Goal: Use online tool/utility: Utilize a website feature to perform a specific function

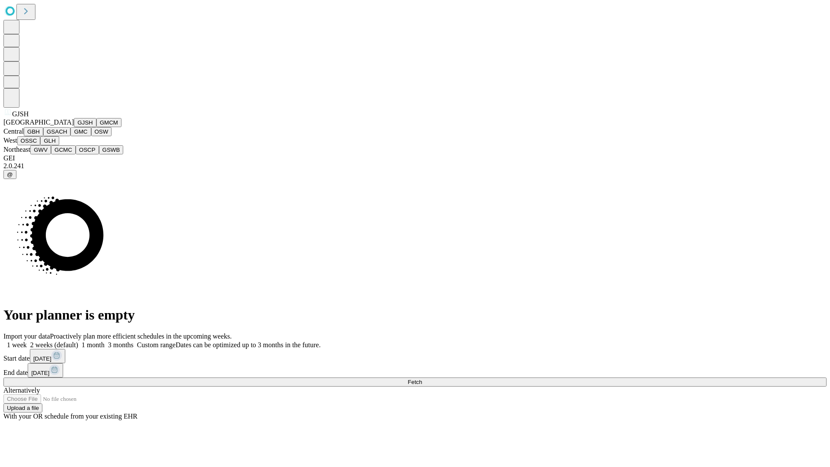
click at [74, 127] on button "GJSH" at bounding box center [85, 122] width 22 height 9
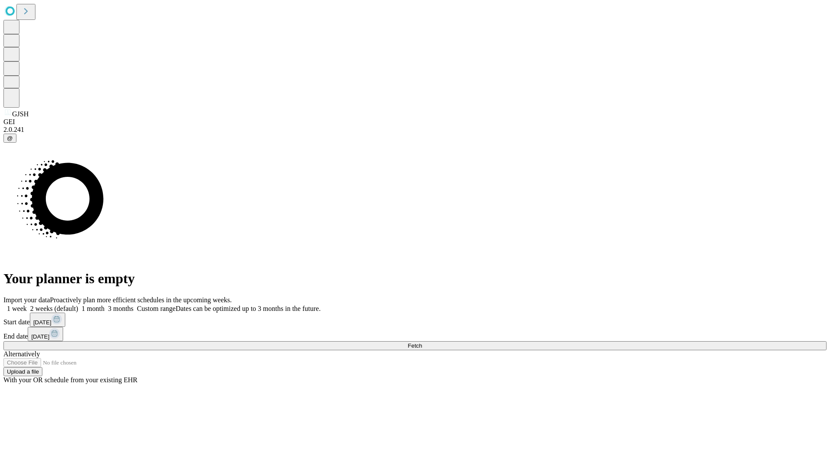
click at [105, 305] on label "1 month" at bounding box center [91, 308] width 26 height 7
click at [422, 342] on span "Fetch" at bounding box center [415, 345] width 14 height 6
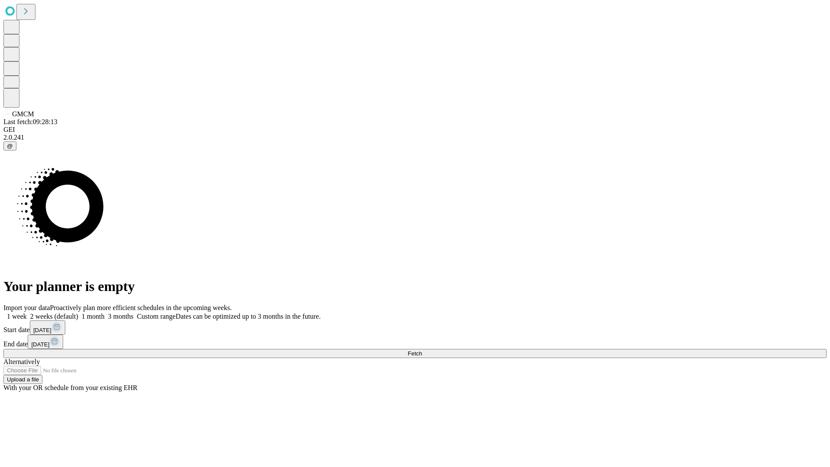
click at [105, 312] on label "1 month" at bounding box center [91, 315] width 26 height 7
click at [422, 350] on span "Fetch" at bounding box center [415, 353] width 14 height 6
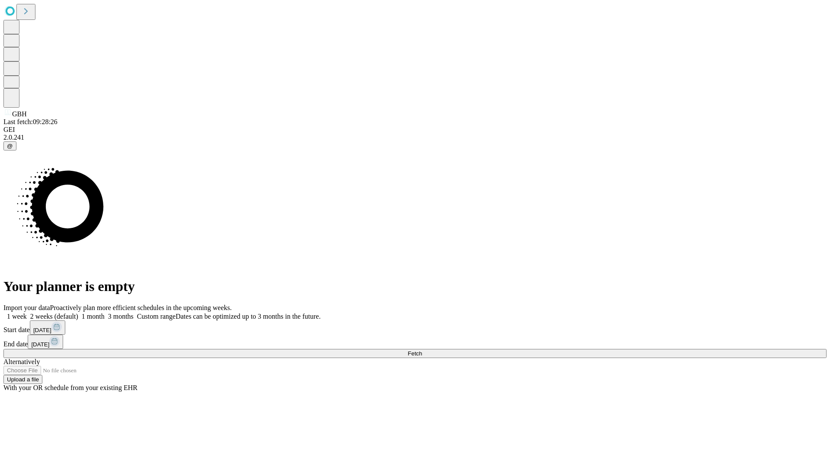
click at [105, 312] on label "1 month" at bounding box center [91, 315] width 26 height 7
click at [422, 350] on span "Fetch" at bounding box center [415, 353] width 14 height 6
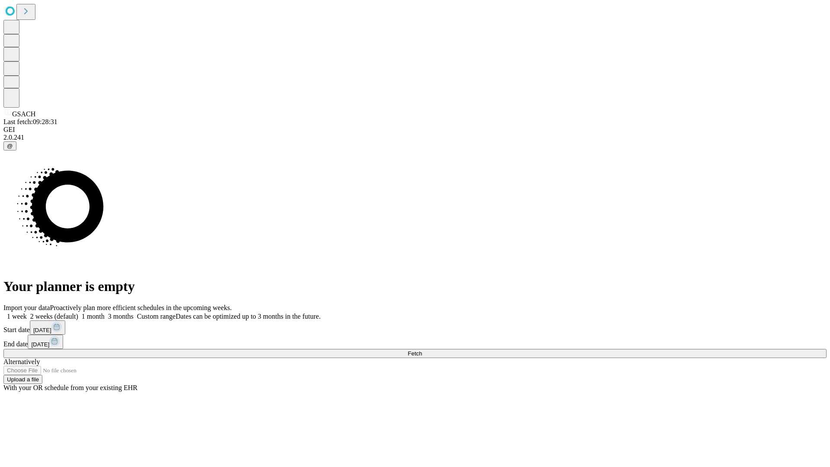
click at [105, 312] on label "1 month" at bounding box center [91, 315] width 26 height 7
click at [422, 350] on span "Fetch" at bounding box center [415, 353] width 14 height 6
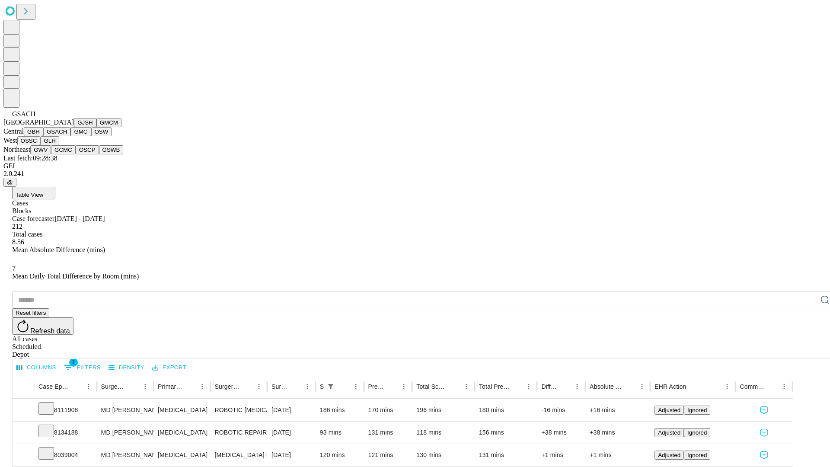
click at [70, 136] on button "GMC" at bounding box center [80, 131] width 20 height 9
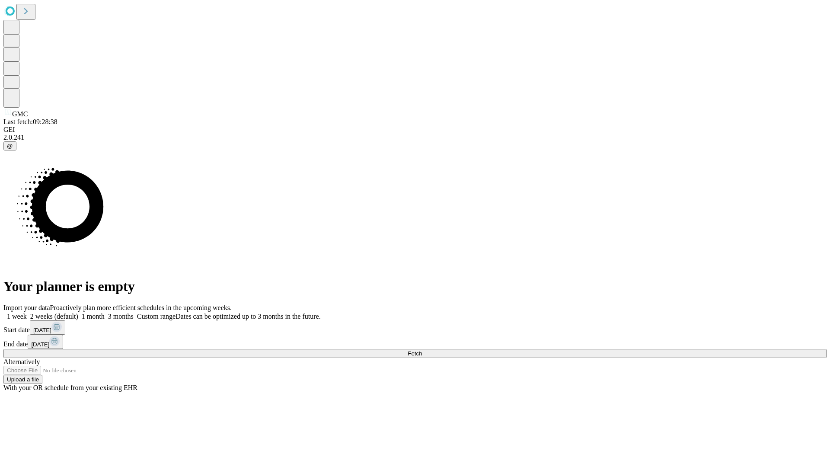
click at [105, 312] on label "1 month" at bounding box center [91, 315] width 26 height 7
click at [422, 350] on span "Fetch" at bounding box center [415, 353] width 14 height 6
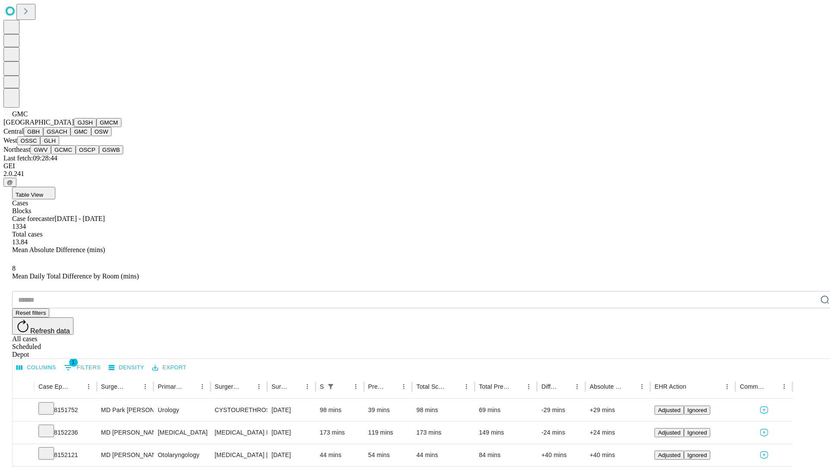
click at [91, 136] on button "OSW" at bounding box center [101, 131] width 21 height 9
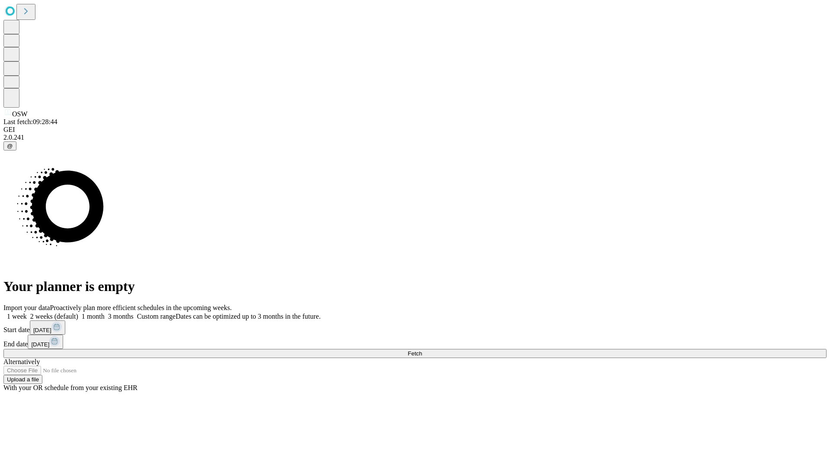
click at [105, 312] on label "1 month" at bounding box center [91, 315] width 26 height 7
click at [422, 350] on span "Fetch" at bounding box center [415, 353] width 14 height 6
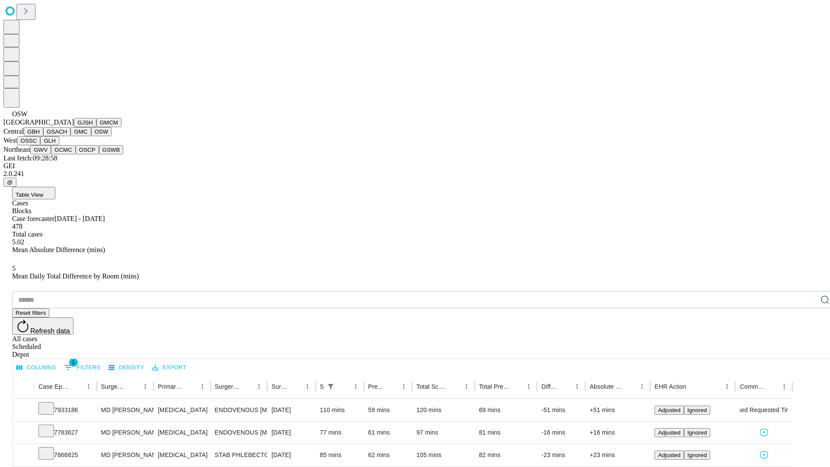
click at [41, 145] on button "OSSC" at bounding box center [28, 140] width 23 height 9
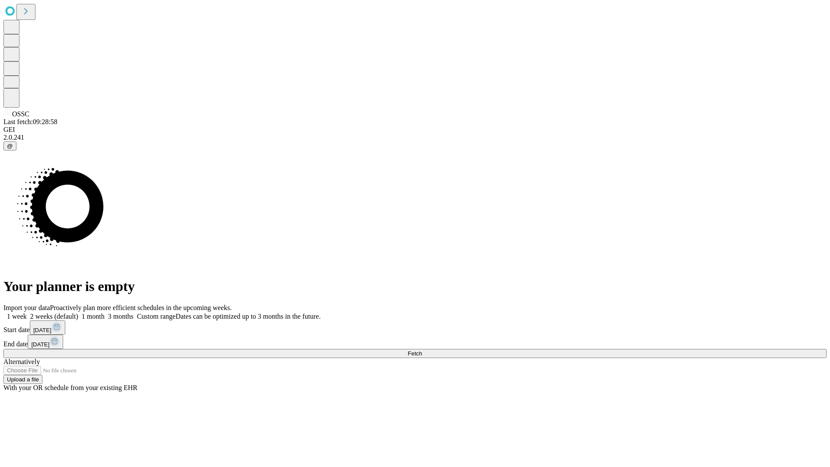
click at [105, 312] on label "1 month" at bounding box center [91, 315] width 26 height 7
click at [422, 350] on span "Fetch" at bounding box center [415, 353] width 14 height 6
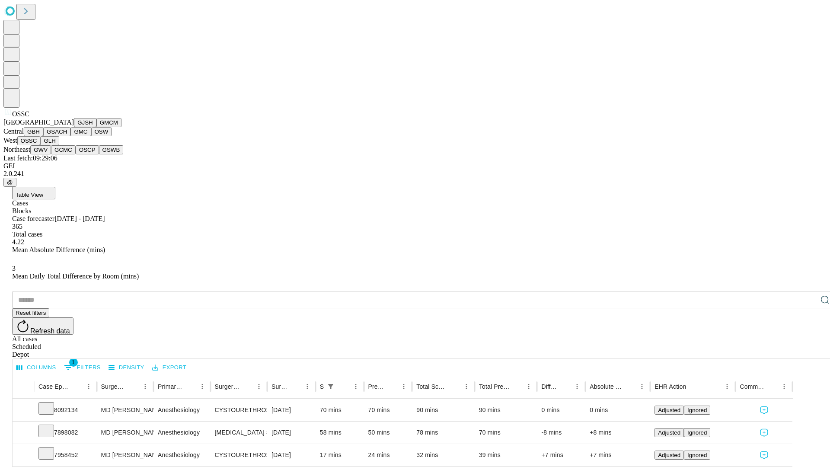
click at [59, 145] on button "GLH" at bounding box center [49, 140] width 19 height 9
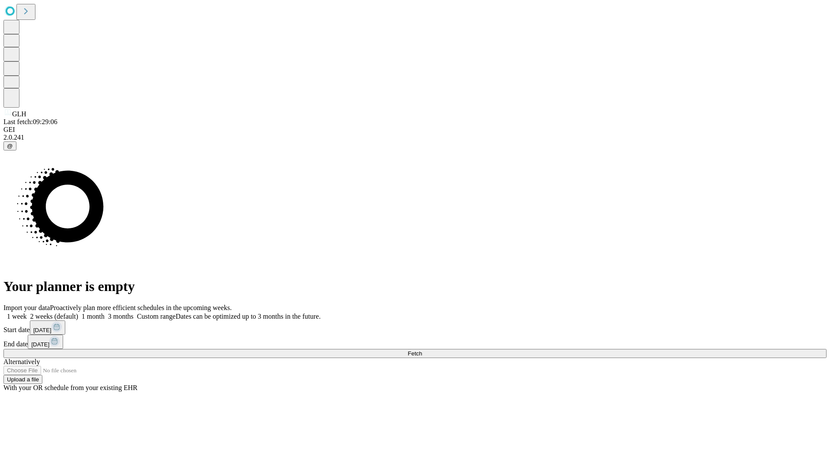
click at [105, 312] on label "1 month" at bounding box center [91, 315] width 26 height 7
click at [422, 350] on span "Fetch" at bounding box center [415, 353] width 14 height 6
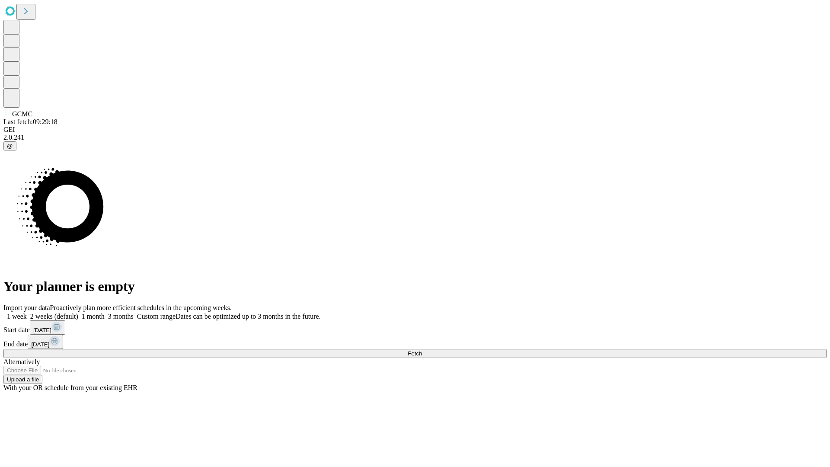
click at [105, 312] on label "1 month" at bounding box center [91, 315] width 26 height 7
click at [422, 350] on span "Fetch" at bounding box center [415, 353] width 14 height 6
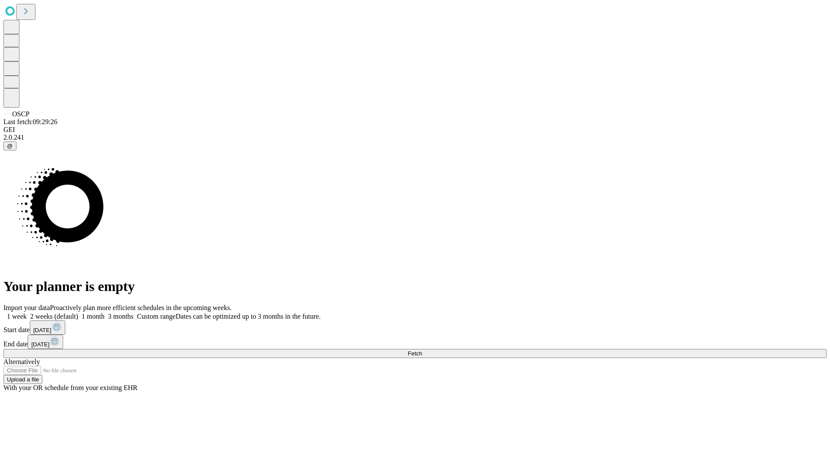
click at [105, 312] on label "1 month" at bounding box center [91, 315] width 26 height 7
click at [422, 350] on span "Fetch" at bounding box center [415, 353] width 14 height 6
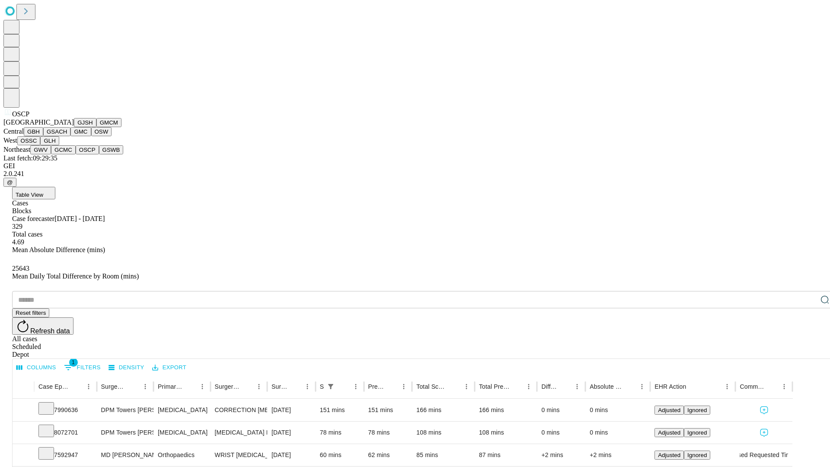
click at [99, 154] on button "GSWB" at bounding box center [111, 149] width 25 height 9
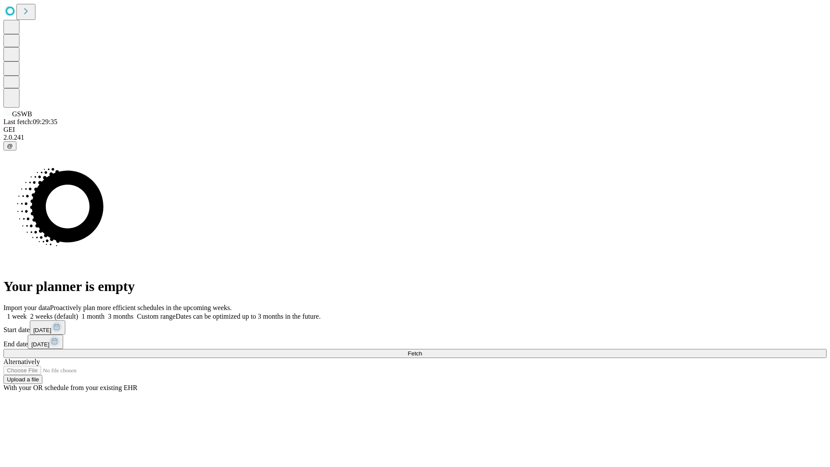
click at [105, 312] on label "1 month" at bounding box center [91, 315] width 26 height 7
click at [422, 350] on span "Fetch" at bounding box center [415, 353] width 14 height 6
